Goal: Information Seeking & Learning: Find specific fact

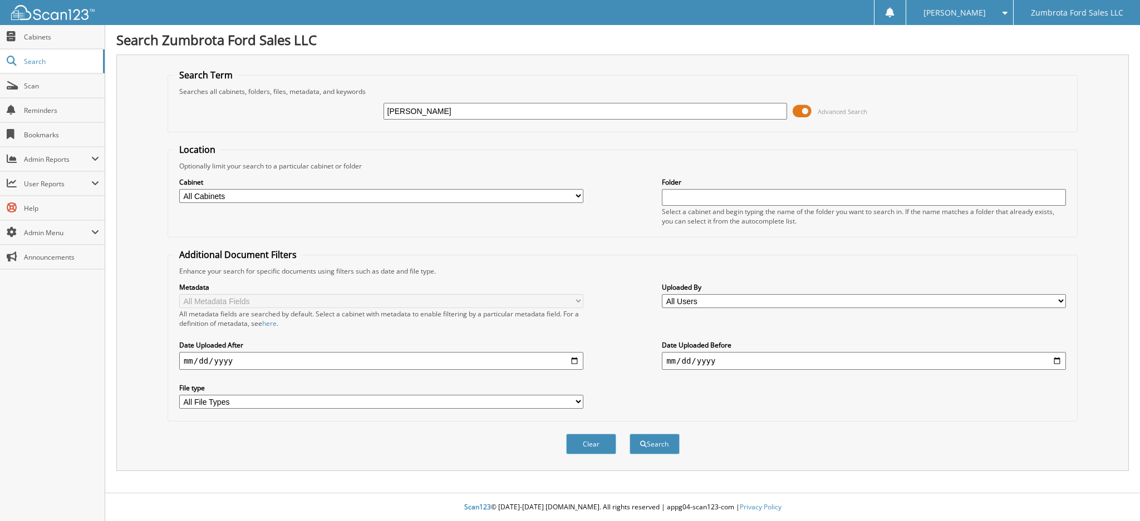
type input "[PERSON_NAME]"
click at [629, 434] on button "Search" at bounding box center [654, 444] width 50 height 21
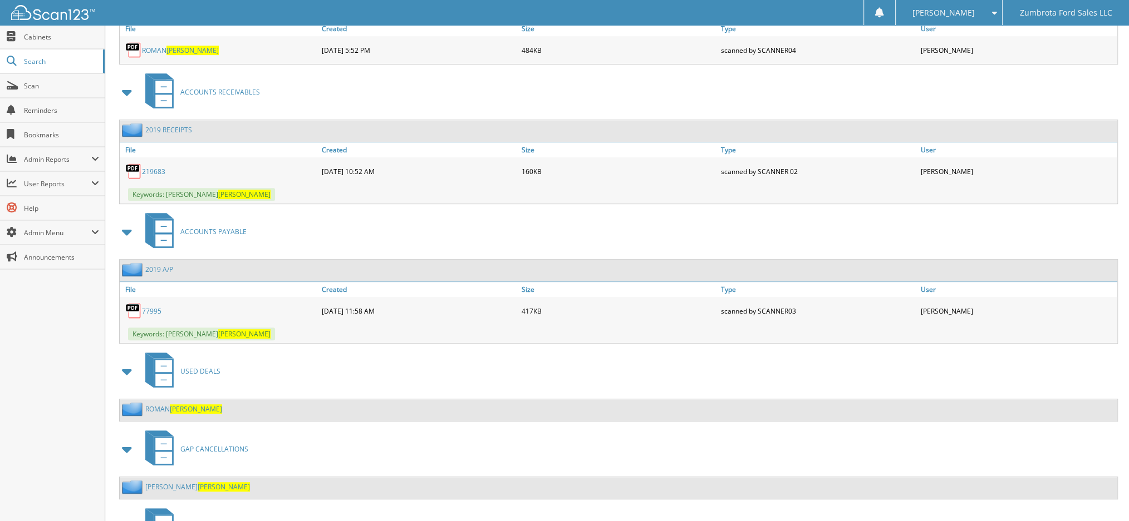
scroll to position [642, 0]
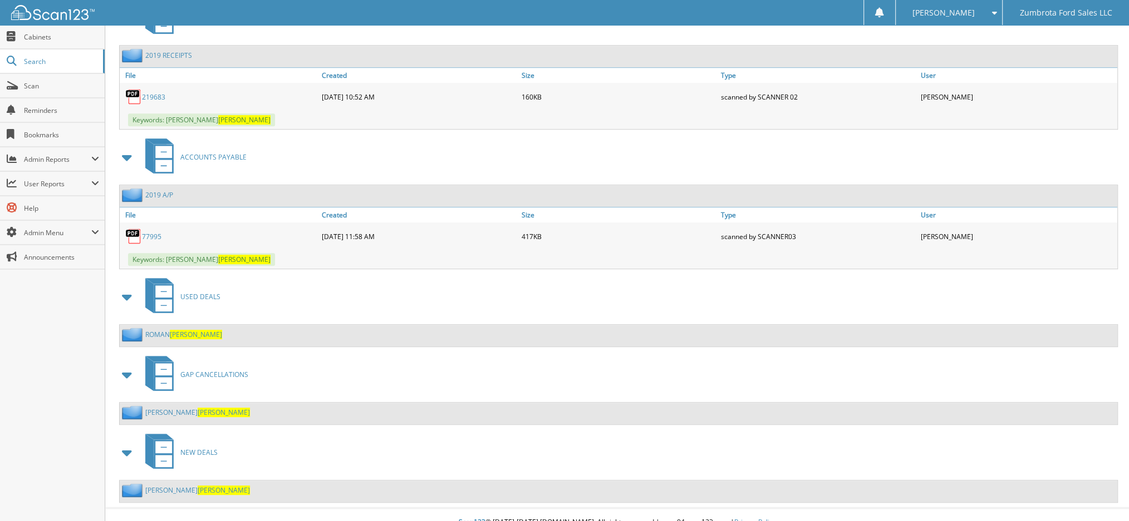
click at [185, 330] on span "[PERSON_NAME]" at bounding box center [196, 334] width 52 height 9
